Goal: Information Seeking & Learning: Learn about a topic

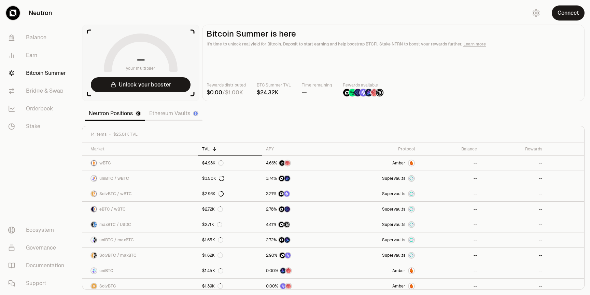
click at [167, 113] on link "Ethereum Vaults" at bounding box center [173, 114] width 57 height 14
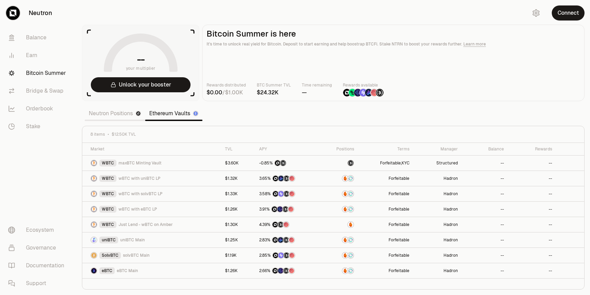
click at [119, 114] on link "Neutron Positions" at bounding box center [115, 114] width 60 height 14
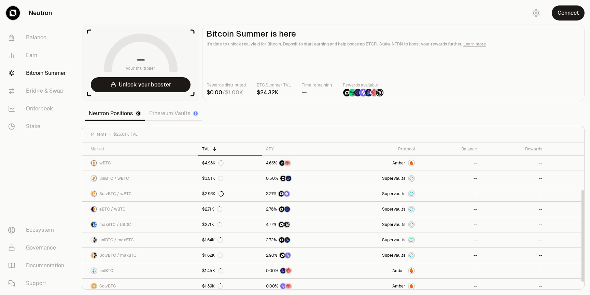
scroll to position [81, 0]
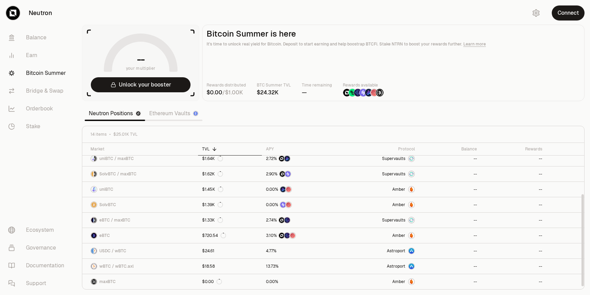
click at [170, 115] on link "Ethereum Vaults" at bounding box center [173, 114] width 57 height 14
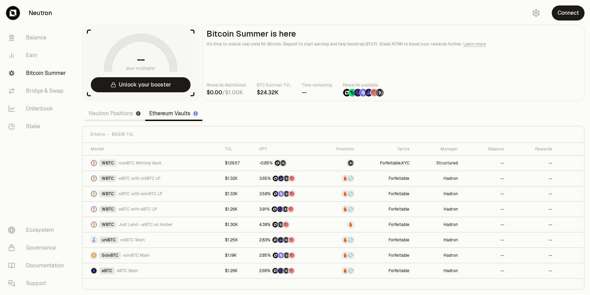
click at [121, 111] on link "Neutron Positions" at bounding box center [115, 114] width 60 height 14
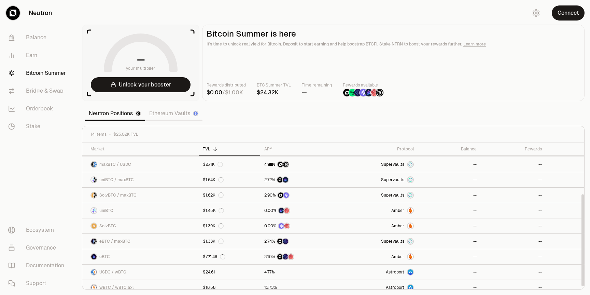
scroll to position [81, 0]
